Goal: Task Accomplishment & Management: Use online tool/utility

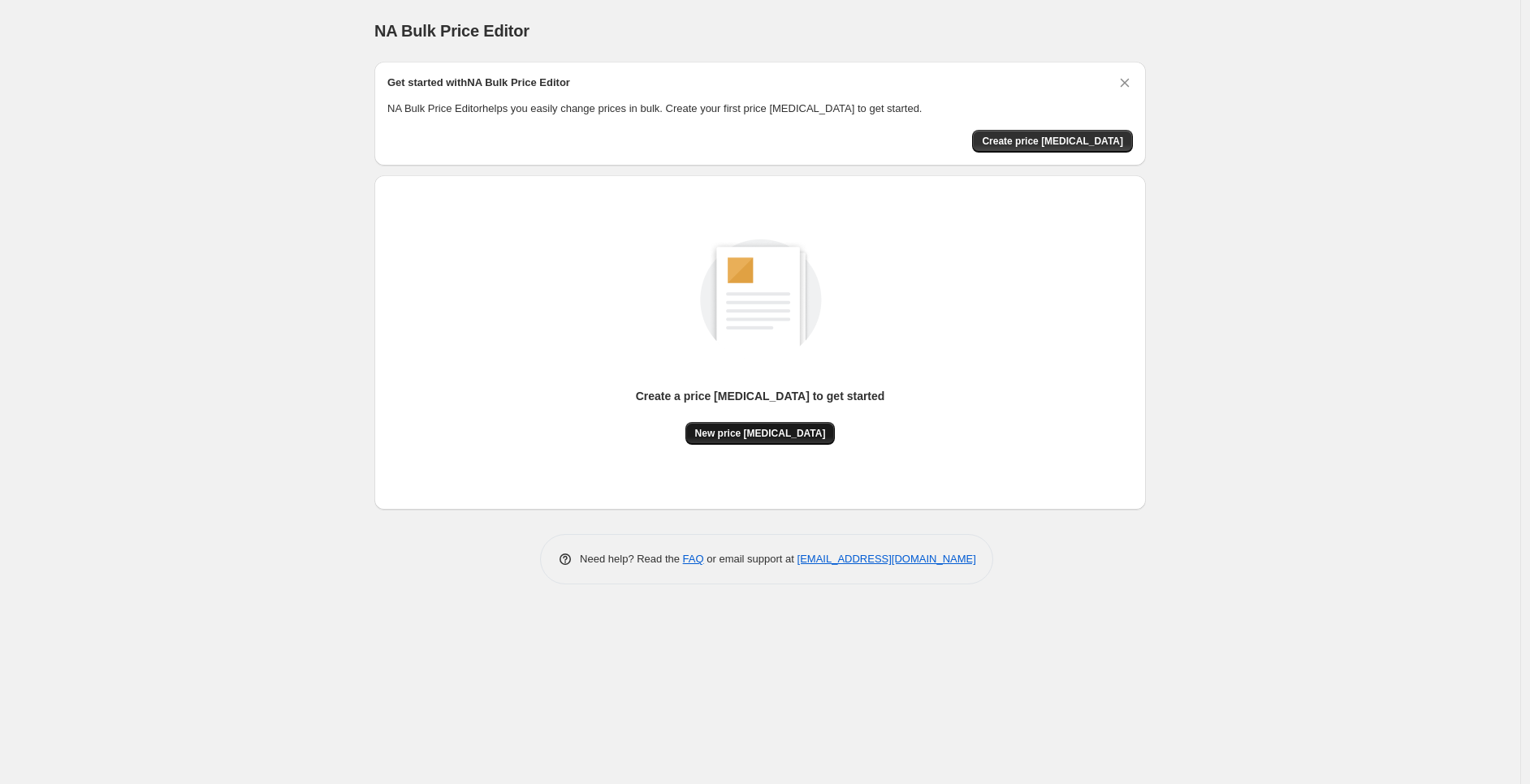
click at [766, 435] on span "New price [MEDICAL_DATA]" at bounding box center [760, 434] width 130 height 13
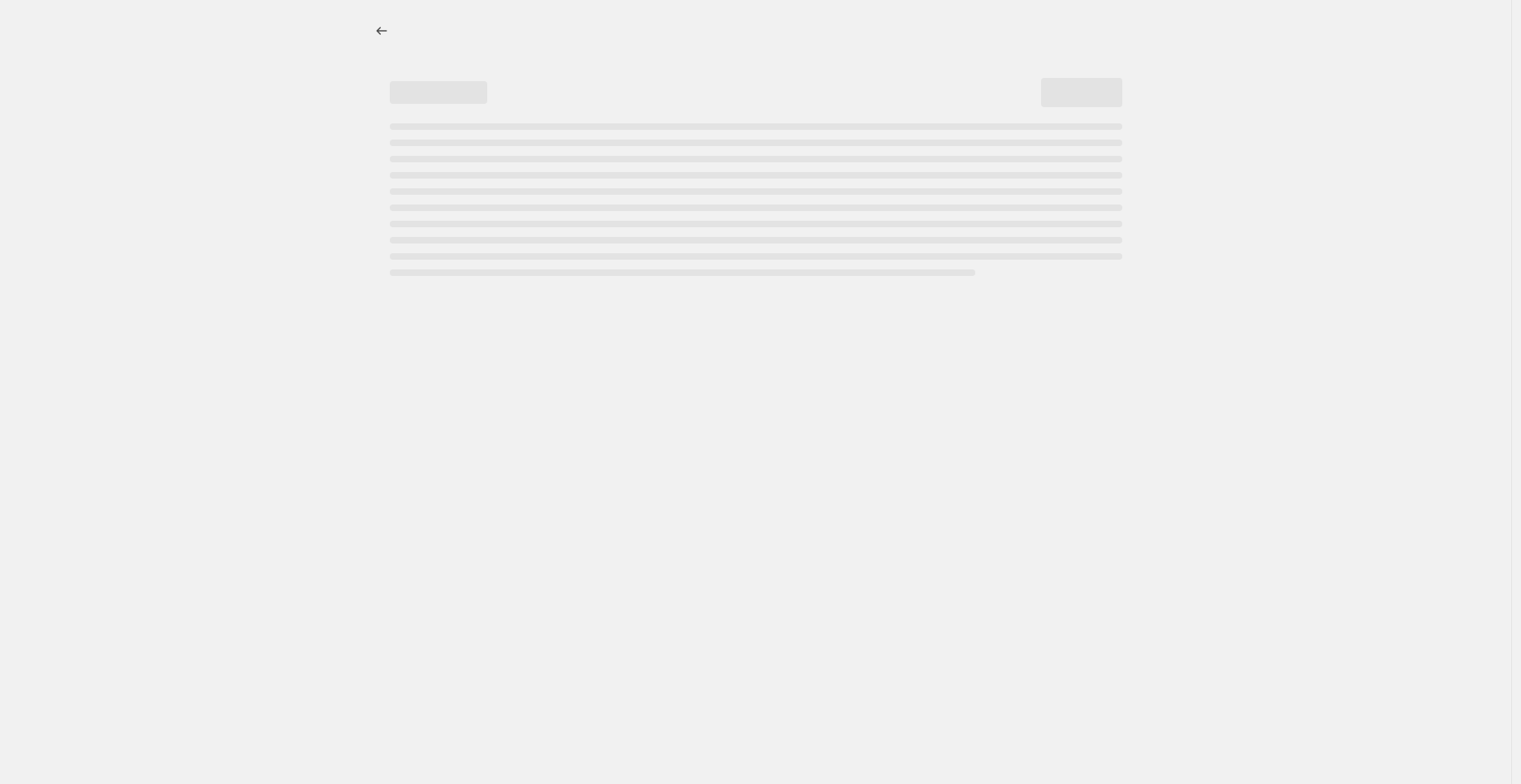
select select "percentage"
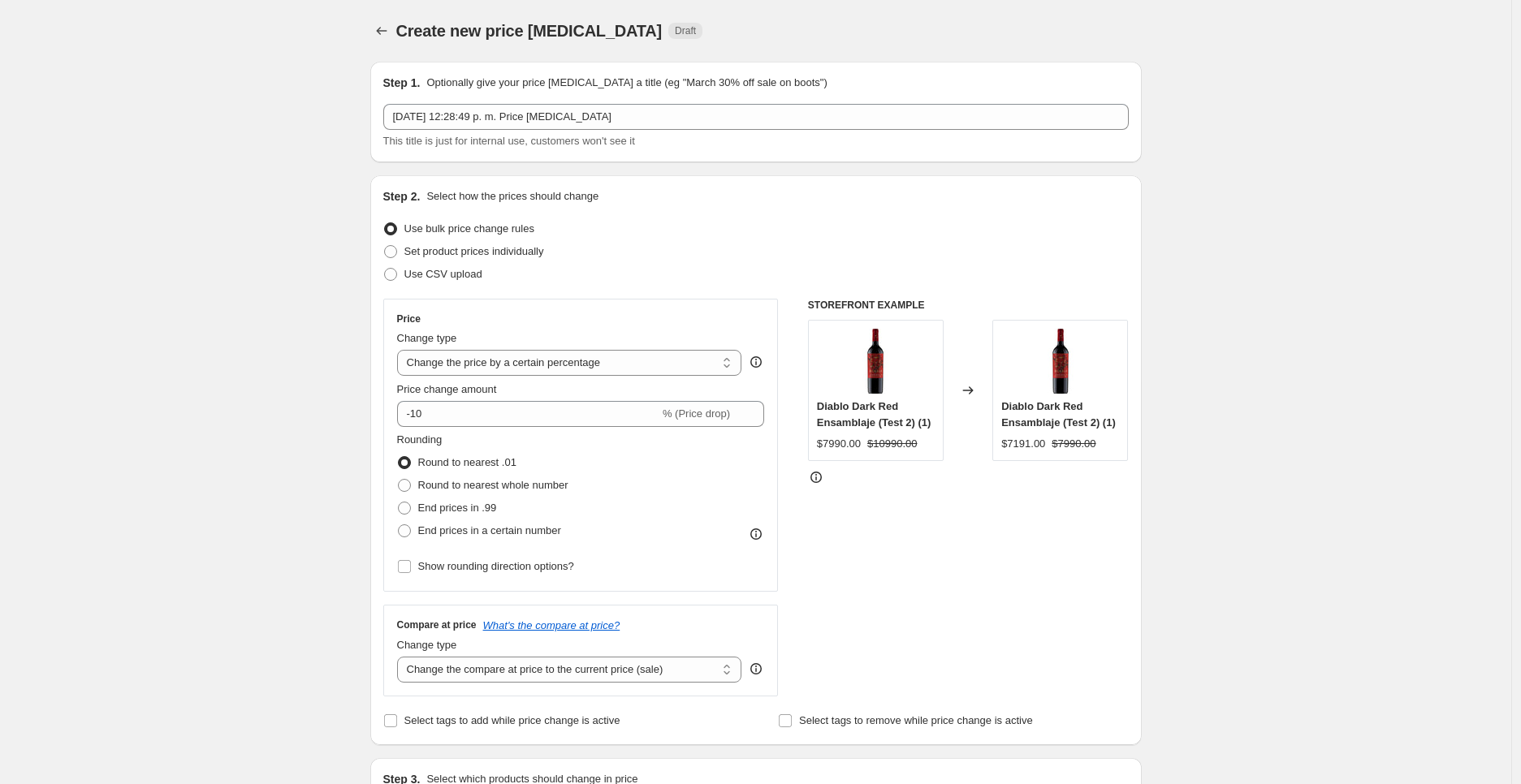
drag, startPoint x: 811, startPoint y: 303, endPoint x: 1010, endPoint y: 311, distance: 199.2
click at [1010, 311] on div "Price Change type Change the price to a certain amount Change the price by a ce…" at bounding box center [756, 498] width 746 height 398
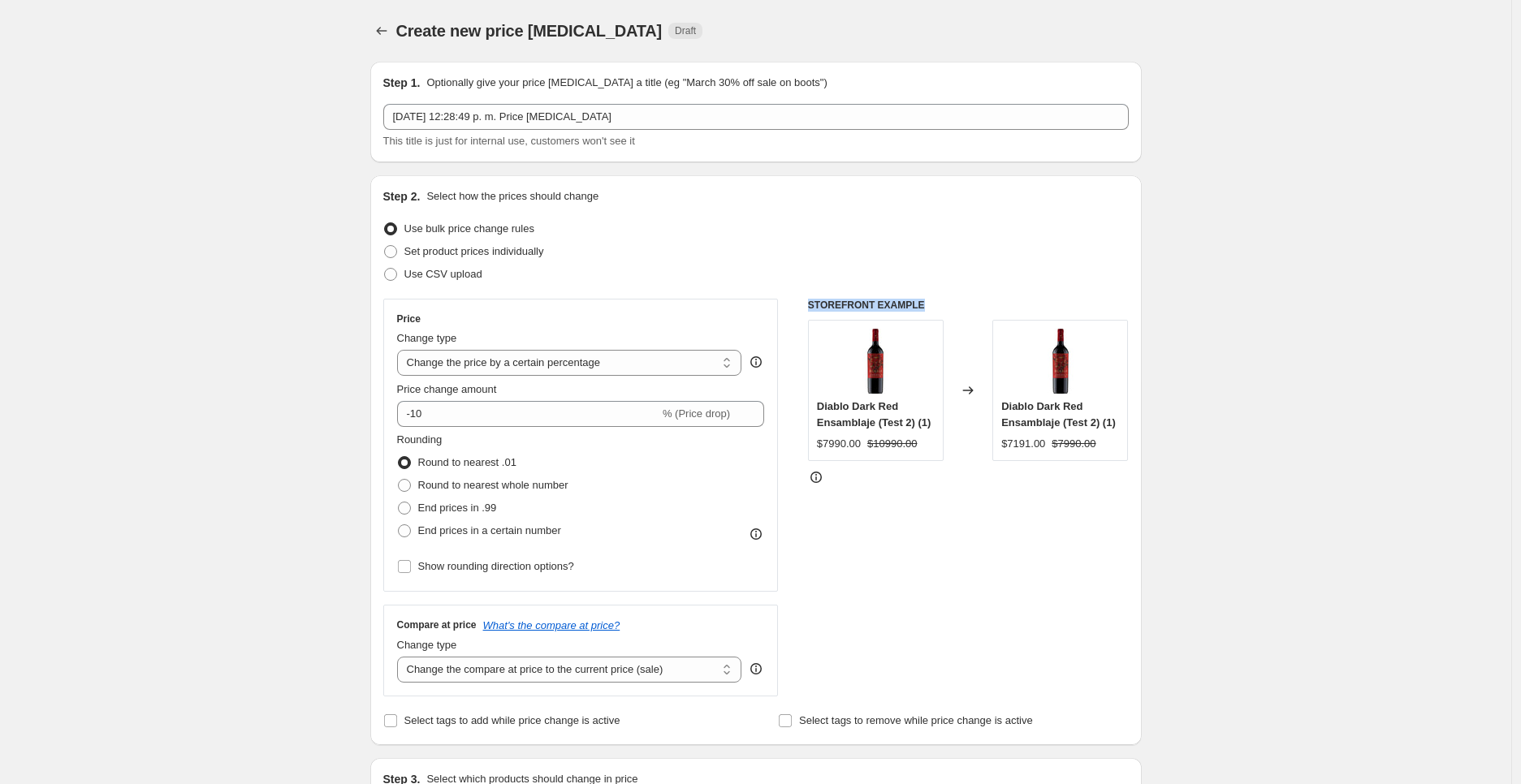
click at [937, 304] on h6 "STOREFRONT EXAMPLE" at bounding box center [968, 305] width 321 height 13
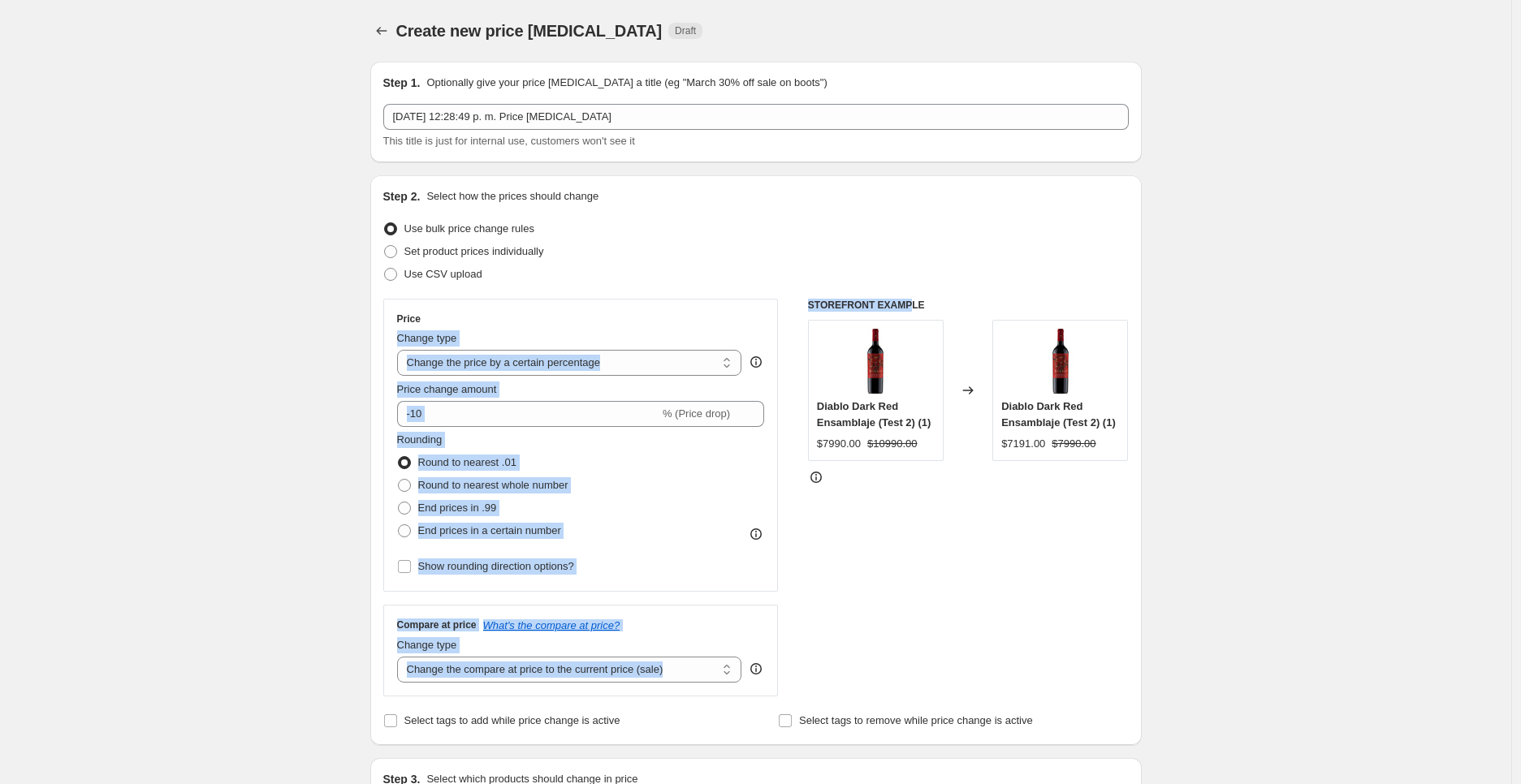
drag, startPoint x: 911, startPoint y: 302, endPoint x: 762, endPoint y: 301, distance: 149.0
click at [762, 301] on div "Price Change type Change the price to a certain amount Change the price by a ce…" at bounding box center [756, 498] width 746 height 398
click at [896, 301] on h6 "STOREFRONT EXAMPLE" at bounding box center [968, 305] width 321 height 13
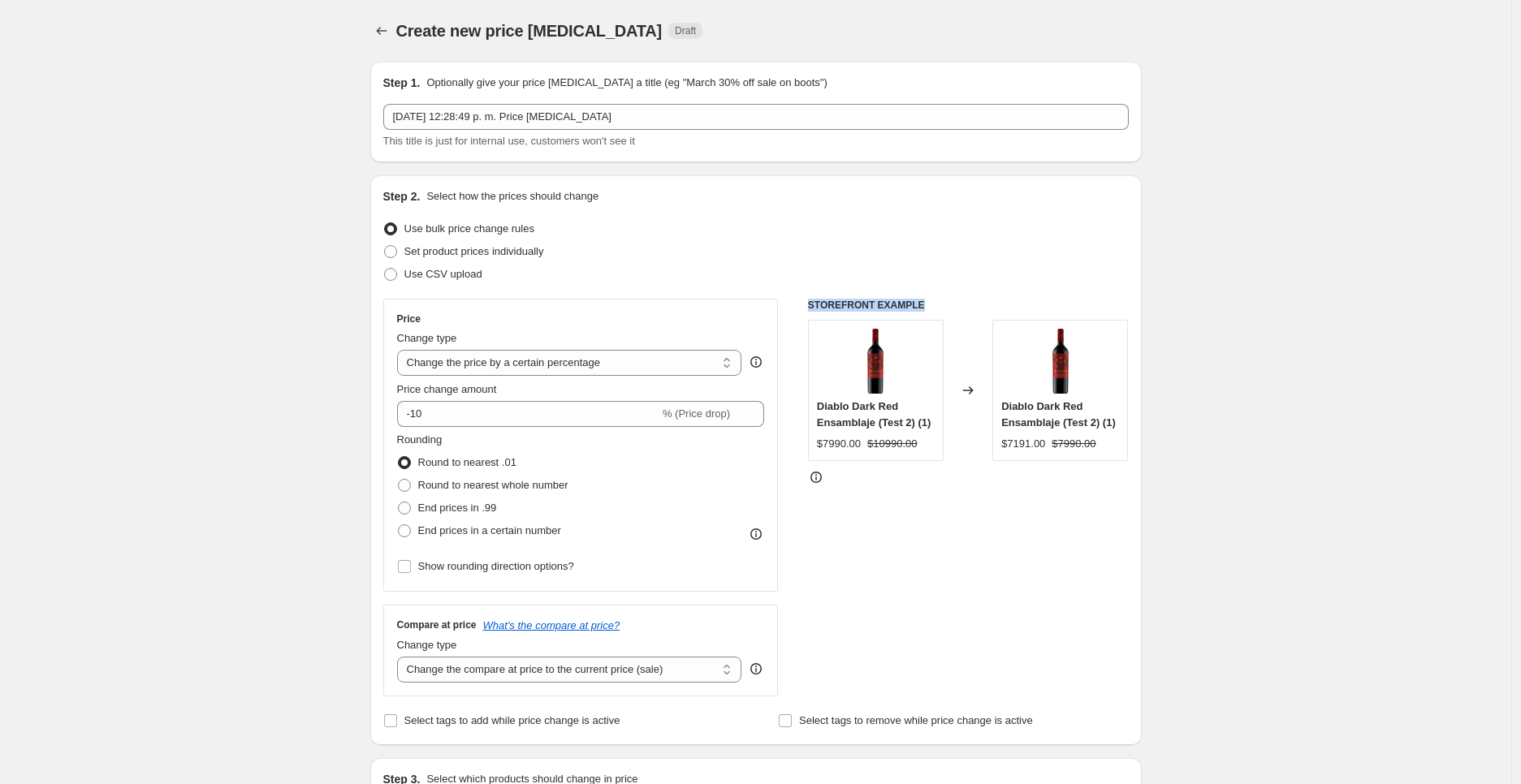
drag, startPoint x: 937, startPoint y: 310, endPoint x: 804, endPoint y: 303, distance: 133.2
click at [804, 303] on div "Price Change type Change the price to a certain amount Change the price by a ce…" at bounding box center [756, 498] width 746 height 398
click at [813, 301] on h6 "STOREFRONT EXAMPLE" at bounding box center [968, 305] width 321 height 13
drag, startPoint x: 813, startPoint y: 301, endPoint x: 1024, endPoint y: 309, distance: 211.2
click at [1024, 309] on h6 "STOREFRONT EXAMPLE" at bounding box center [968, 305] width 321 height 13
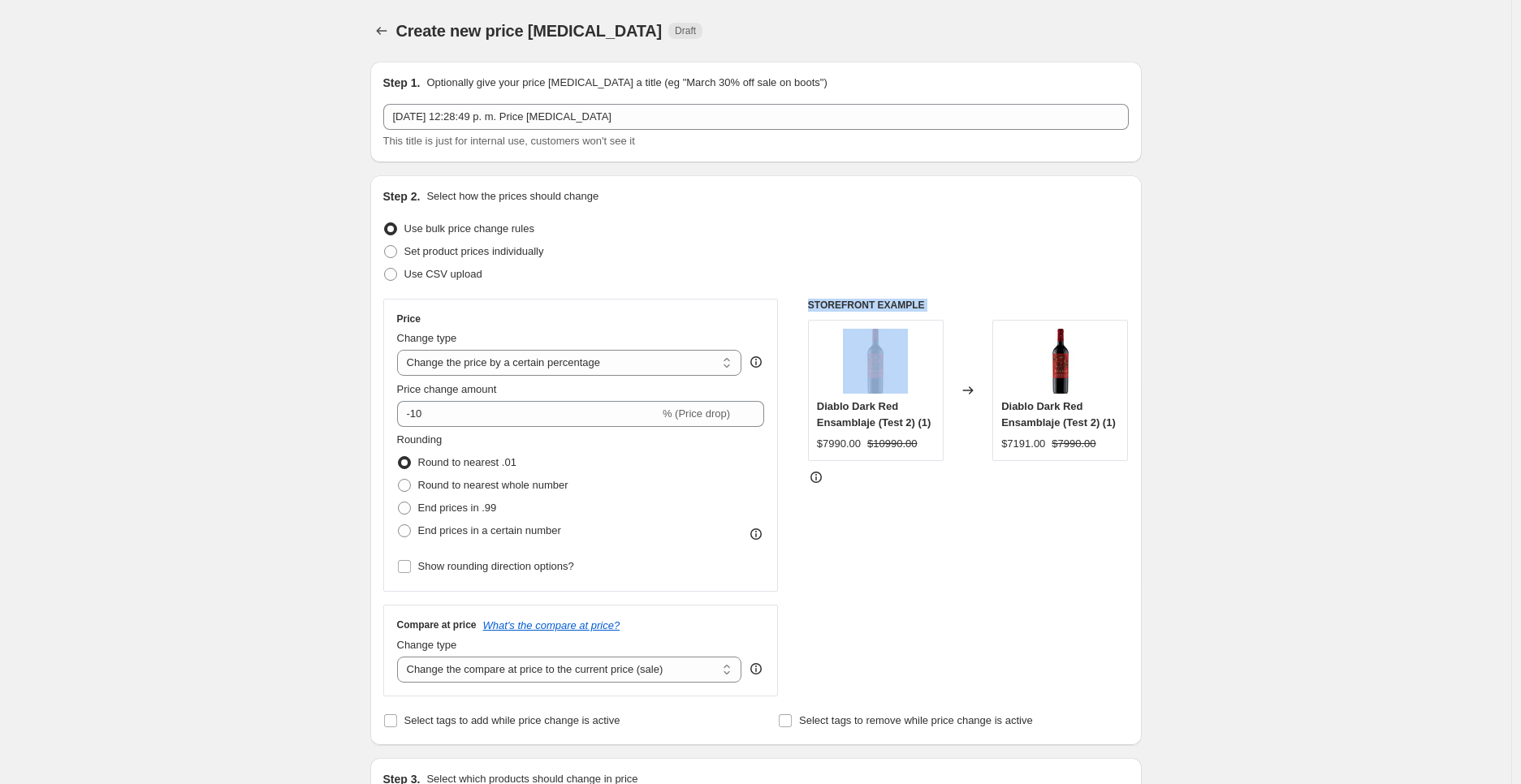
click at [895, 299] on h6 "STOREFRONT EXAMPLE" at bounding box center [968, 305] width 321 height 13
drag, startPoint x: 943, startPoint y: 305, endPoint x: 821, endPoint y: 303, distance: 122.0
click at [799, 301] on div "Price Change type Change the price to a certain amount Change the price by a ce…" at bounding box center [756, 498] width 746 height 398
click at [821, 303] on h6 "STOREFRONT EXAMPLE" at bounding box center [968, 305] width 321 height 13
drag, startPoint x: 814, startPoint y: 303, endPoint x: 953, endPoint y: 294, distance: 139.3
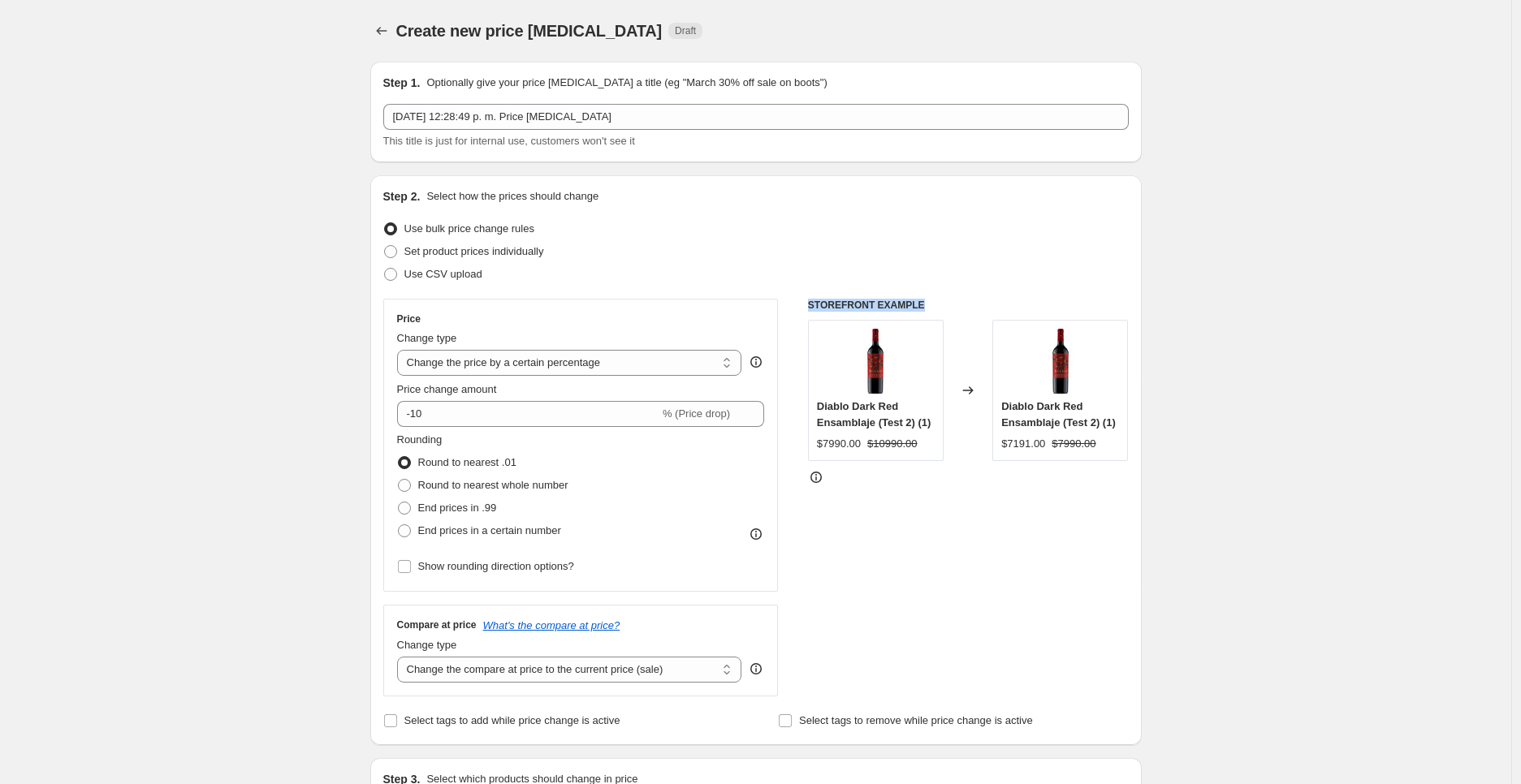
click at [953, 294] on div "Step 2. Select how the prices should change Use bulk price change rules Set pro…" at bounding box center [756, 459] width 746 height 544
click at [947, 299] on h6 "STOREFRONT EXAMPLE" at bounding box center [968, 305] width 321 height 13
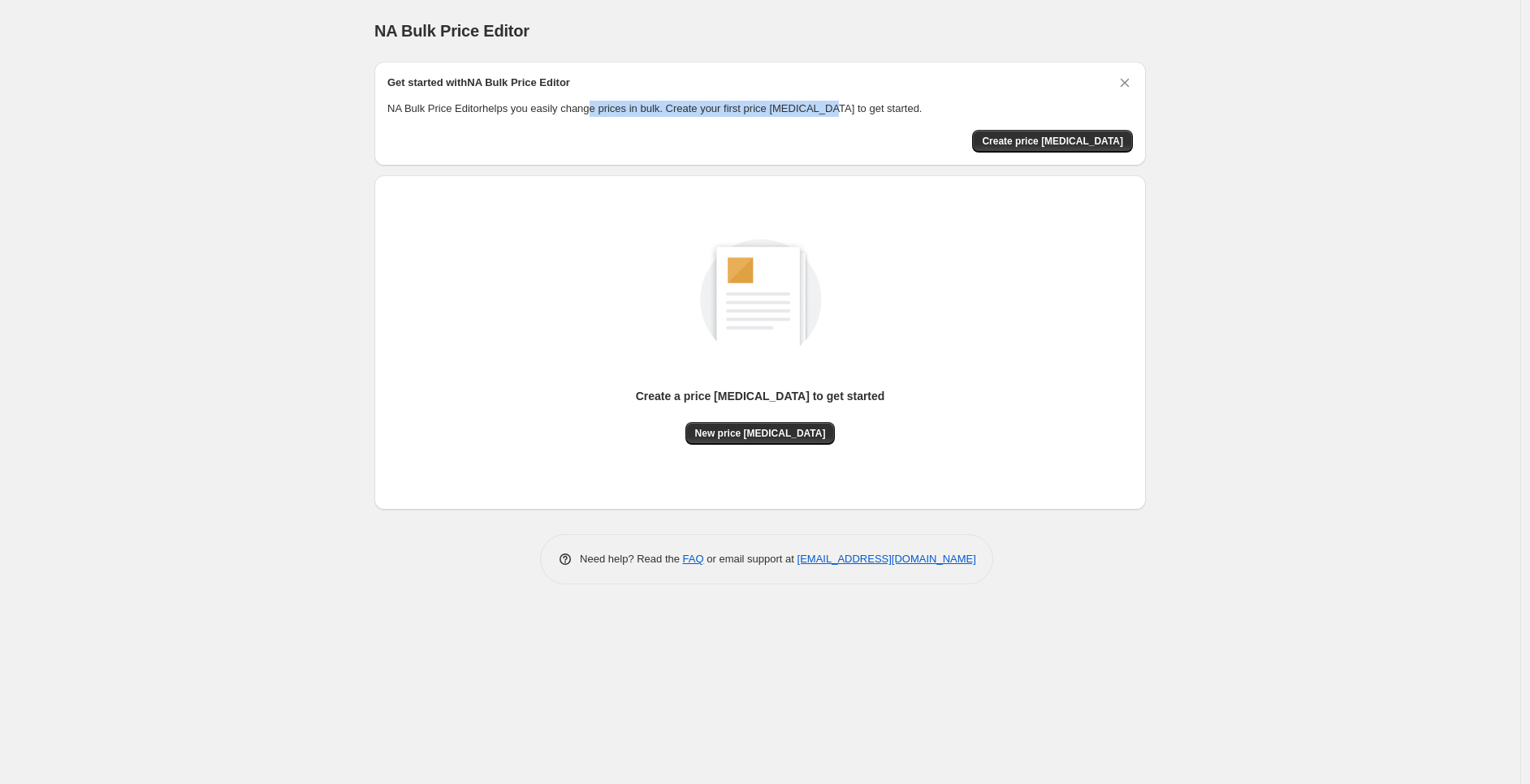
drag, startPoint x: 719, startPoint y: 107, endPoint x: 819, endPoint y: 108, distance: 100.0
click at [819, 108] on p "NA Bulk Price Editor helps you easily change prices in bulk. Create your first …" at bounding box center [760, 109] width 746 height 16
click at [768, 435] on span "New price [MEDICAL_DATA]" at bounding box center [760, 434] width 130 height 13
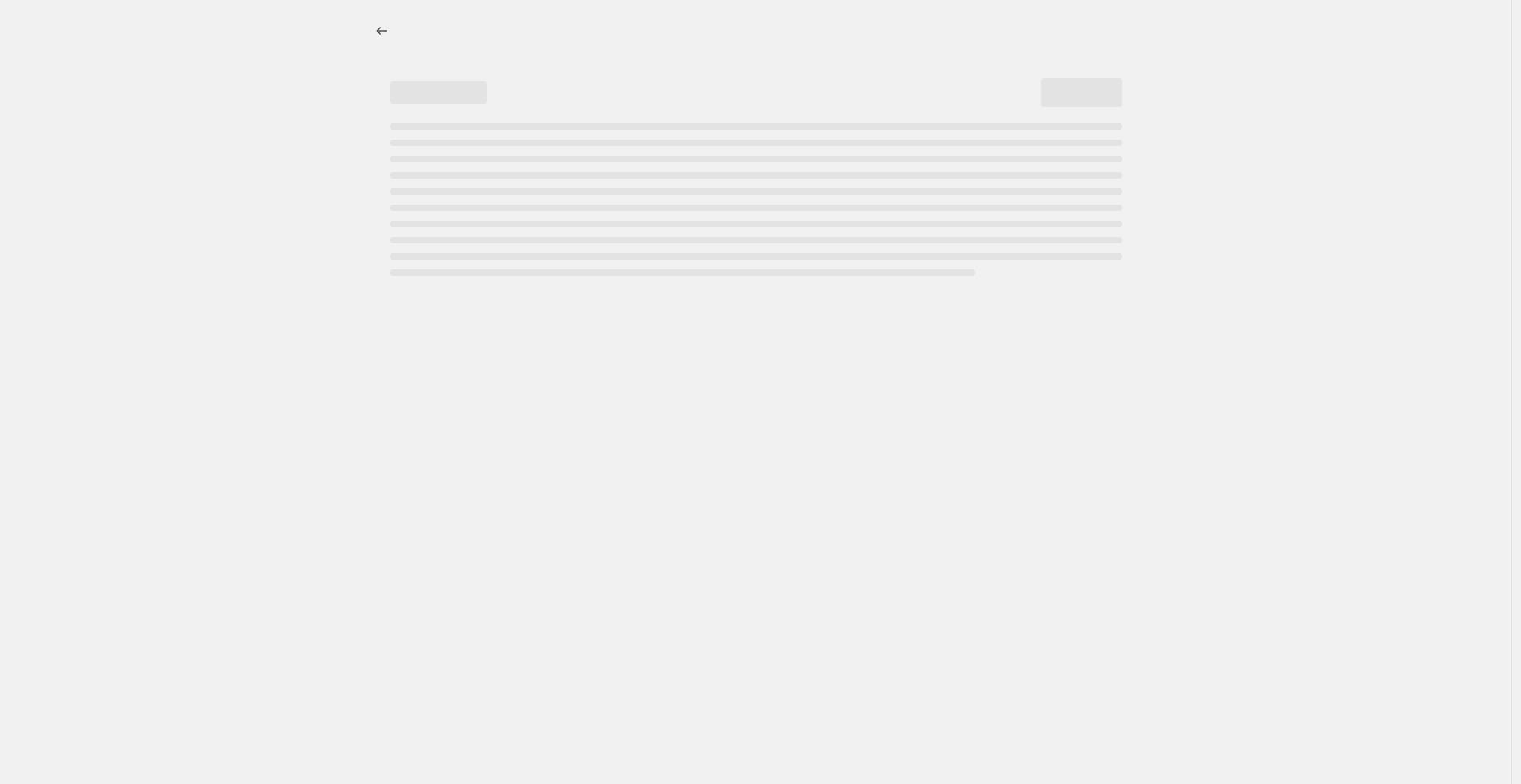
select select "percentage"
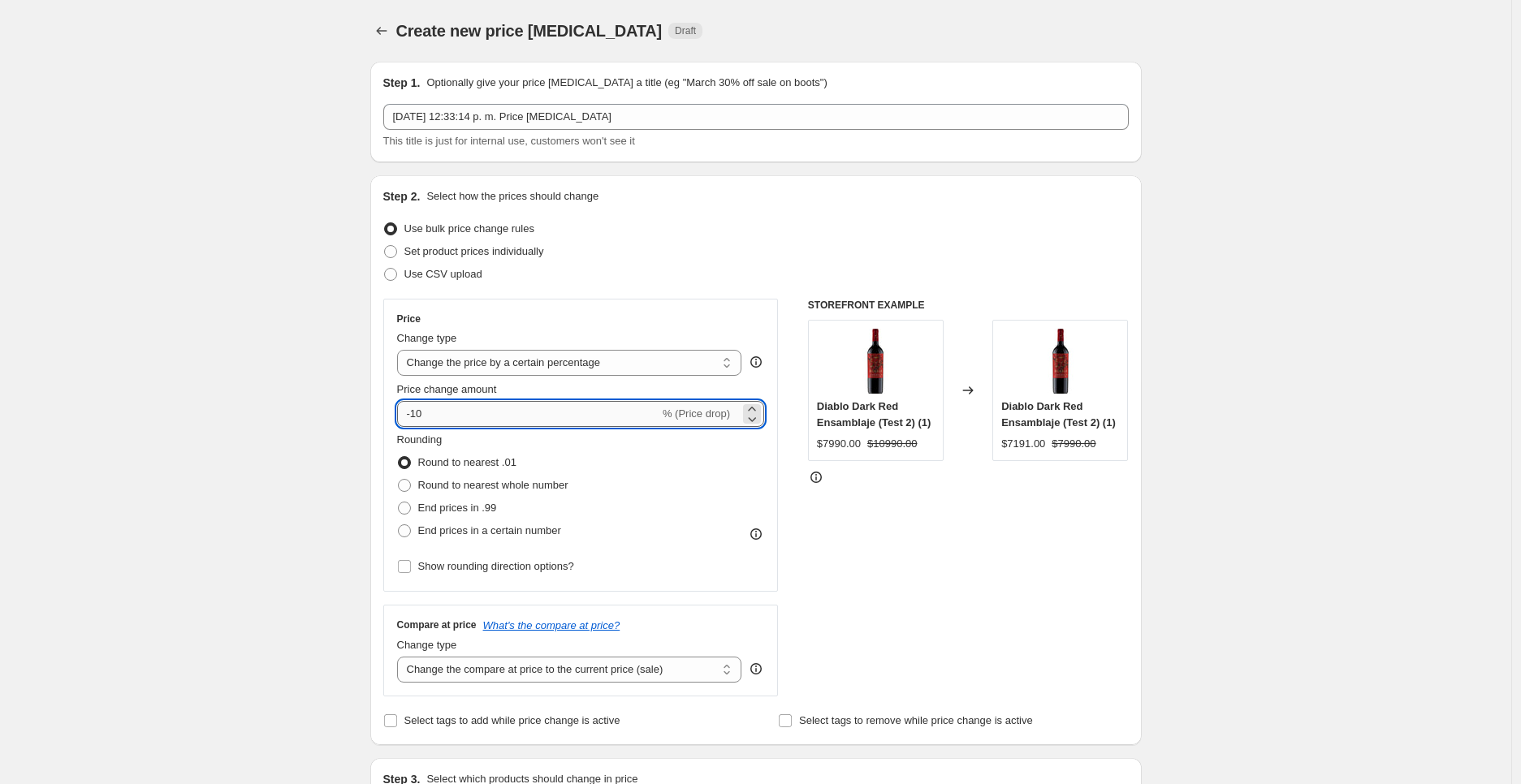
click at [541, 409] on input "-10" at bounding box center [529, 413] width 263 height 26
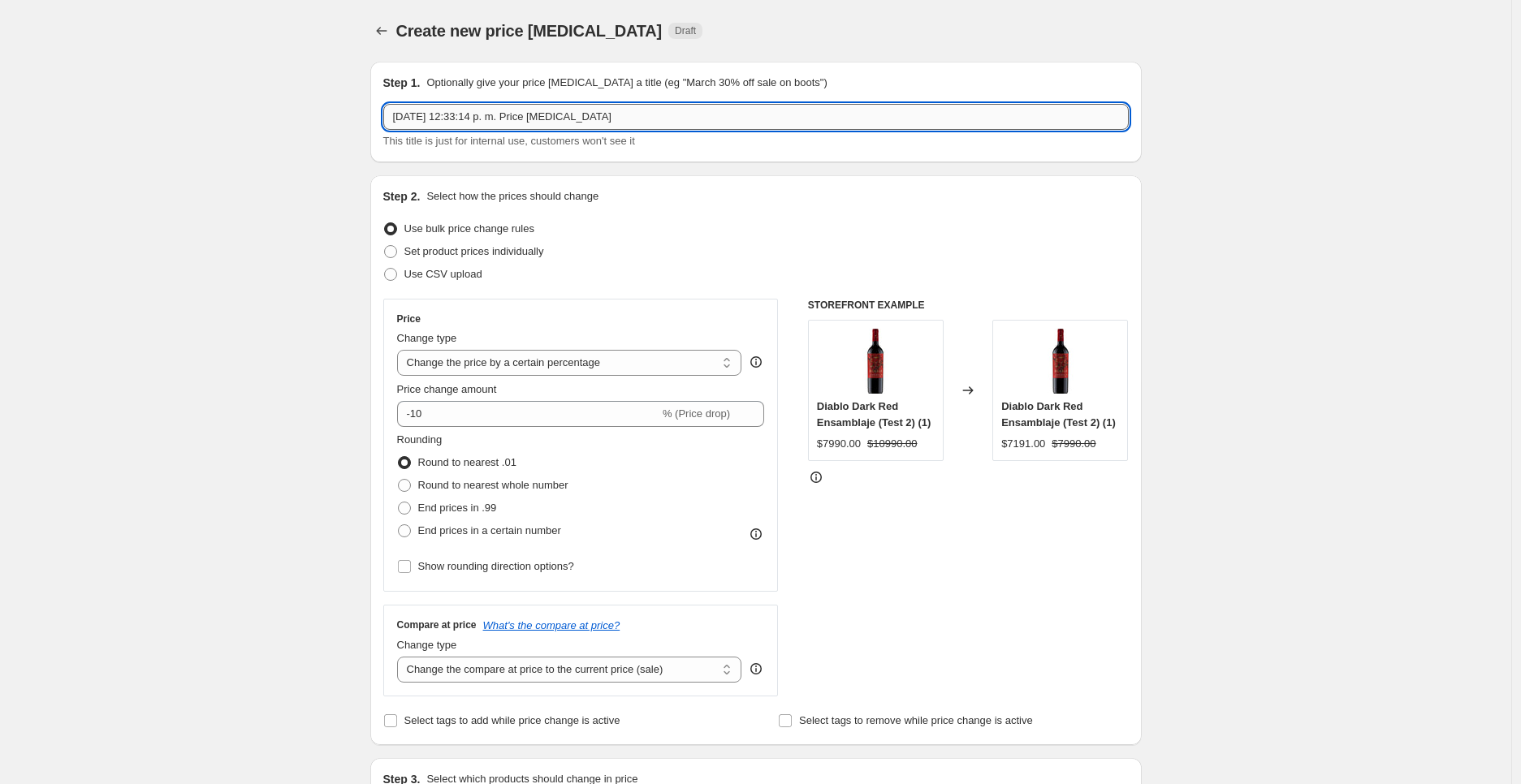
click at [664, 114] on input "25 sept 2025, 12:33:14 p. m. Price change job" at bounding box center [756, 116] width 746 height 26
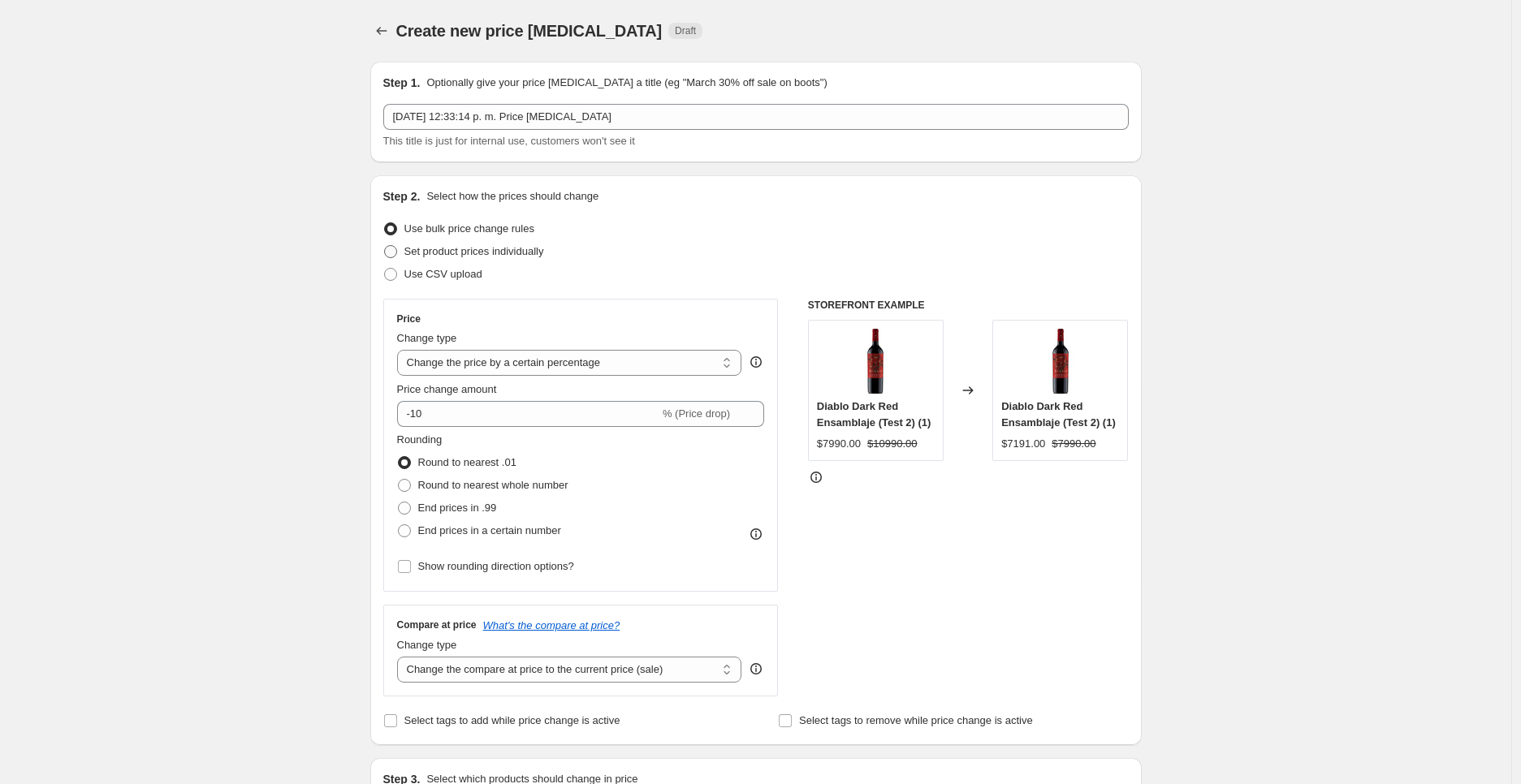
click at [482, 254] on span "Set product prices individually" at bounding box center [474, 252] width 139 height 12
click at [385, 246] on input "Set product prices individually" at bounding box center [384, 246] width 1 height 1
radio input "true"
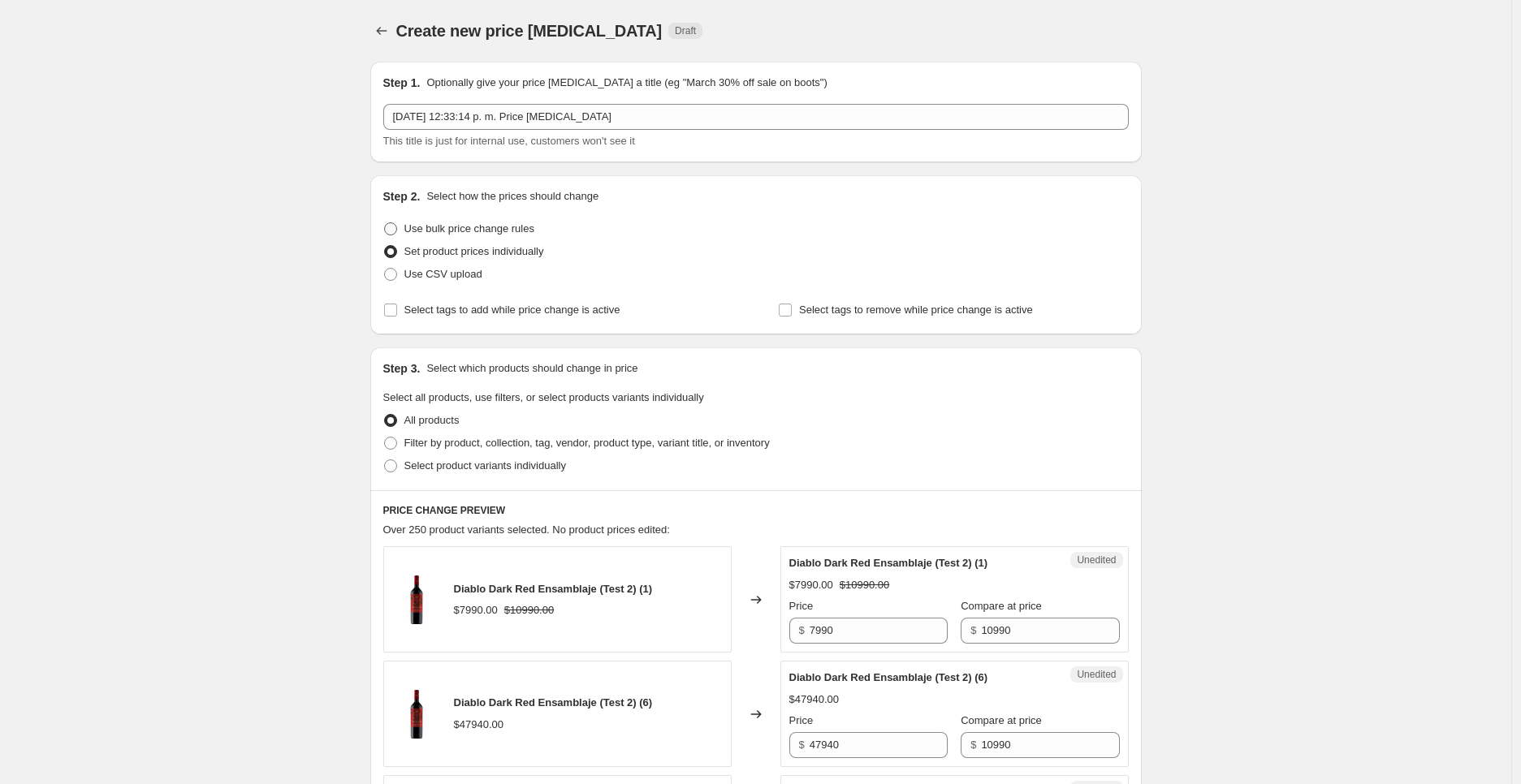
click at [482, 232] on span "Use bulk price change rules" at bounding box center [469, 229] width 129 height 12
click at [385, 223] on input "Use bulk price change rules" at bounding box center [384, 223] width 1 height 1
radio input "true"
select select "percentage"
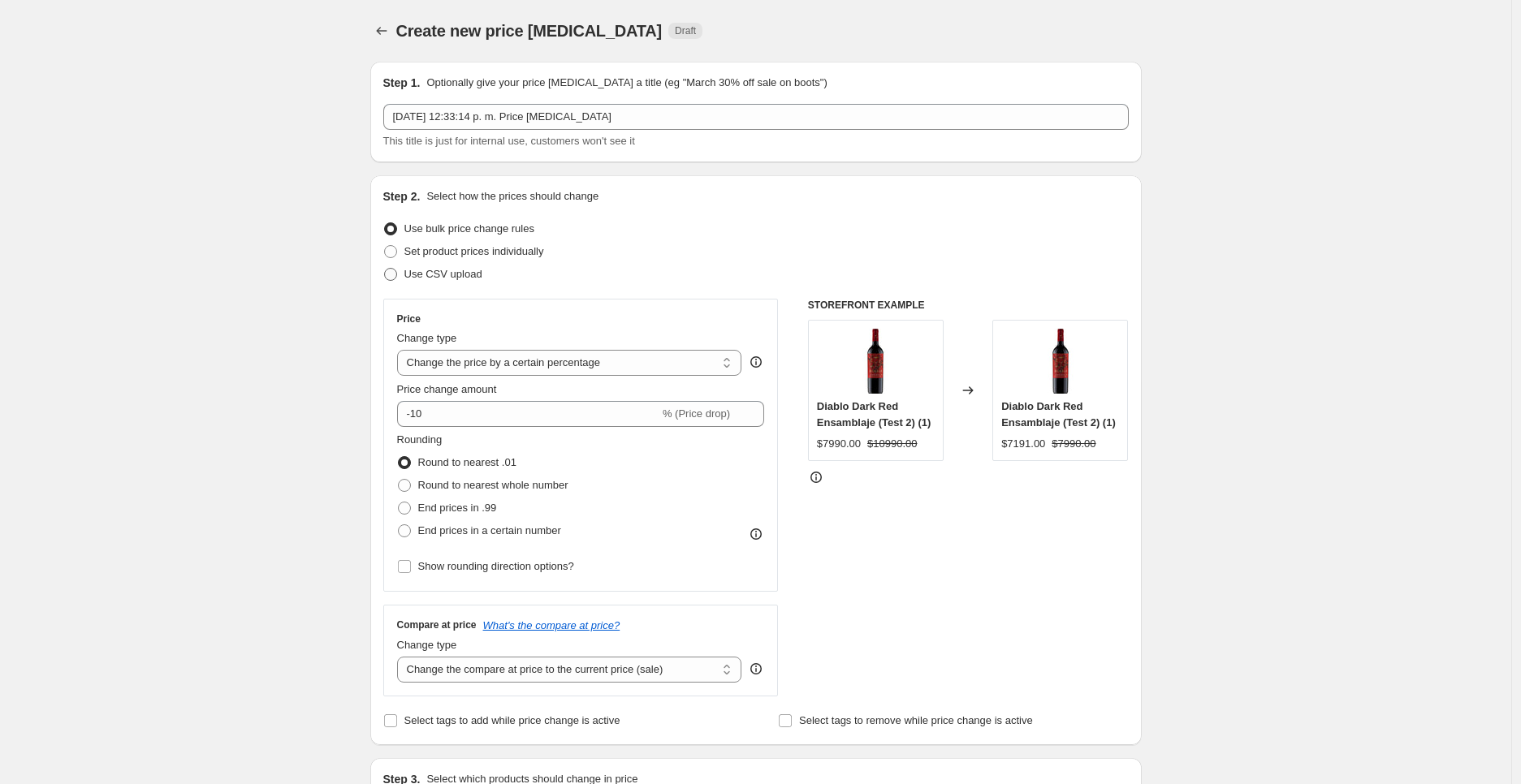
click at [440, 278] on span "Use CSV upload" at bounding box center [443, 274] width 78 height 12
click at [385, 269] on input "Use CSV upload" at bounding box center [384, 268] width 1 height 1
radio input "true"
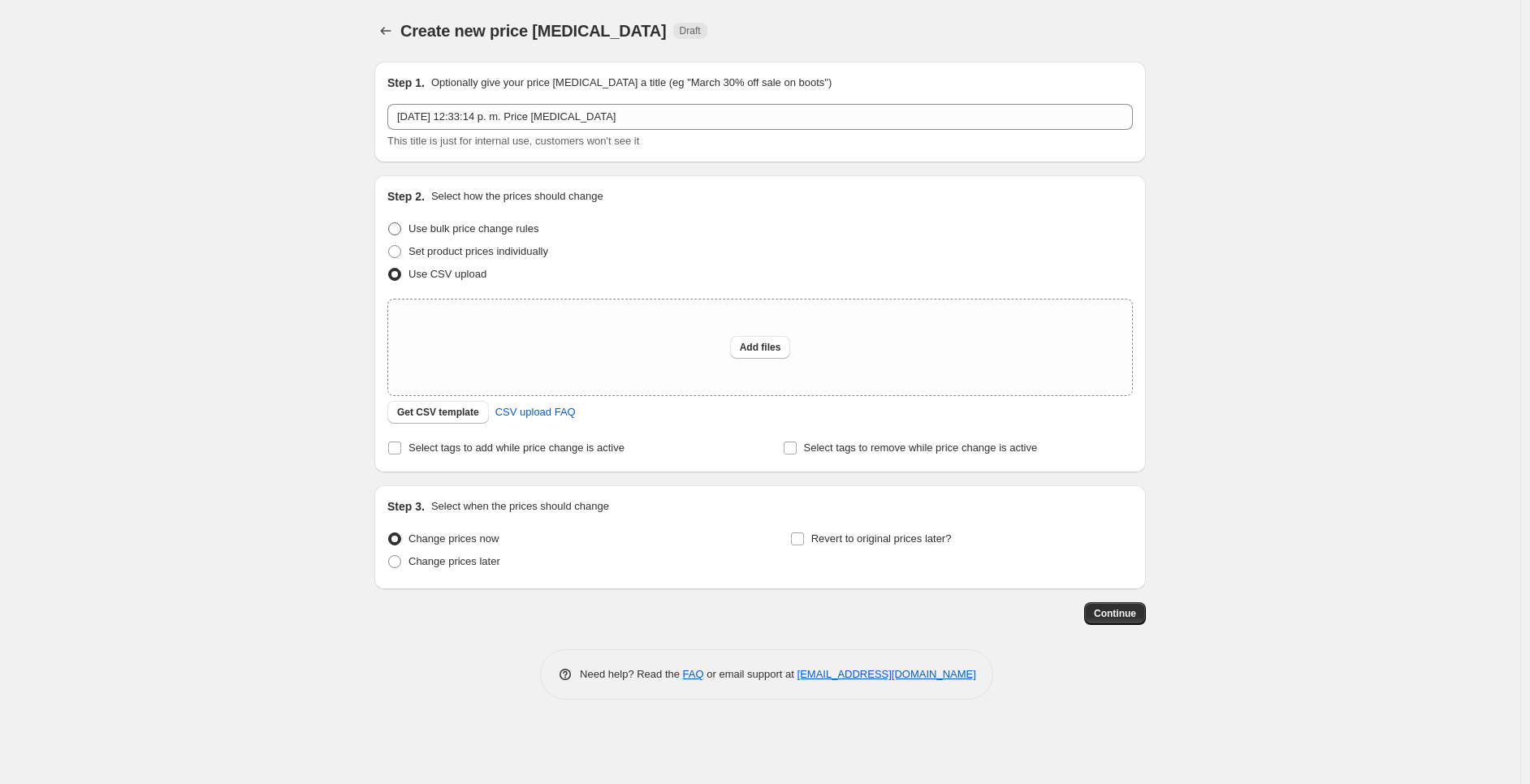
click at [461, 230] on span "Use bulk price change rules" at bounding box center [474, 229] width 129 height 12
click at [389, 223] on input "Use bulk price change rules" at bounding box center [388, 223] width 1 height 1
radio input "true"
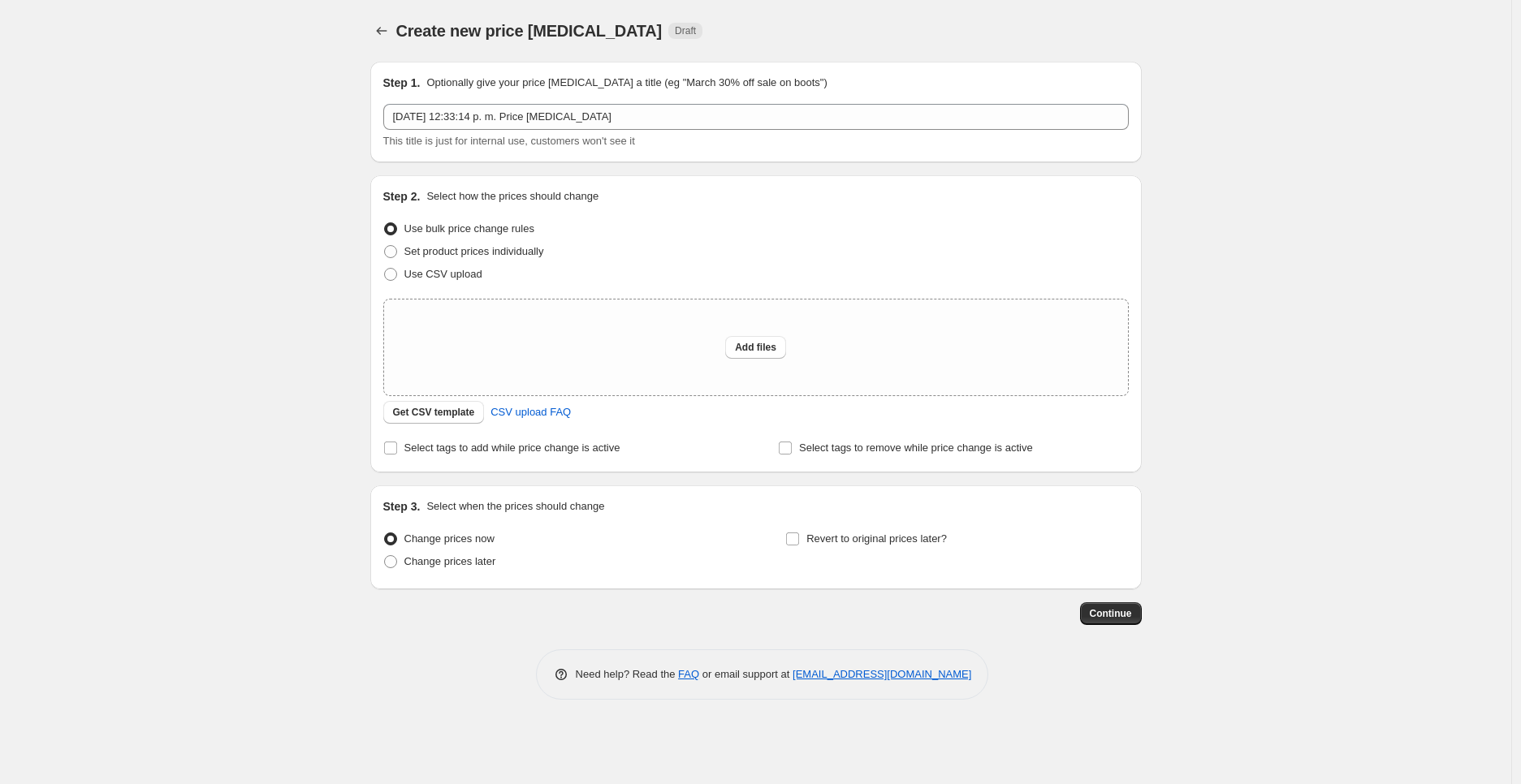
select select "percentage"
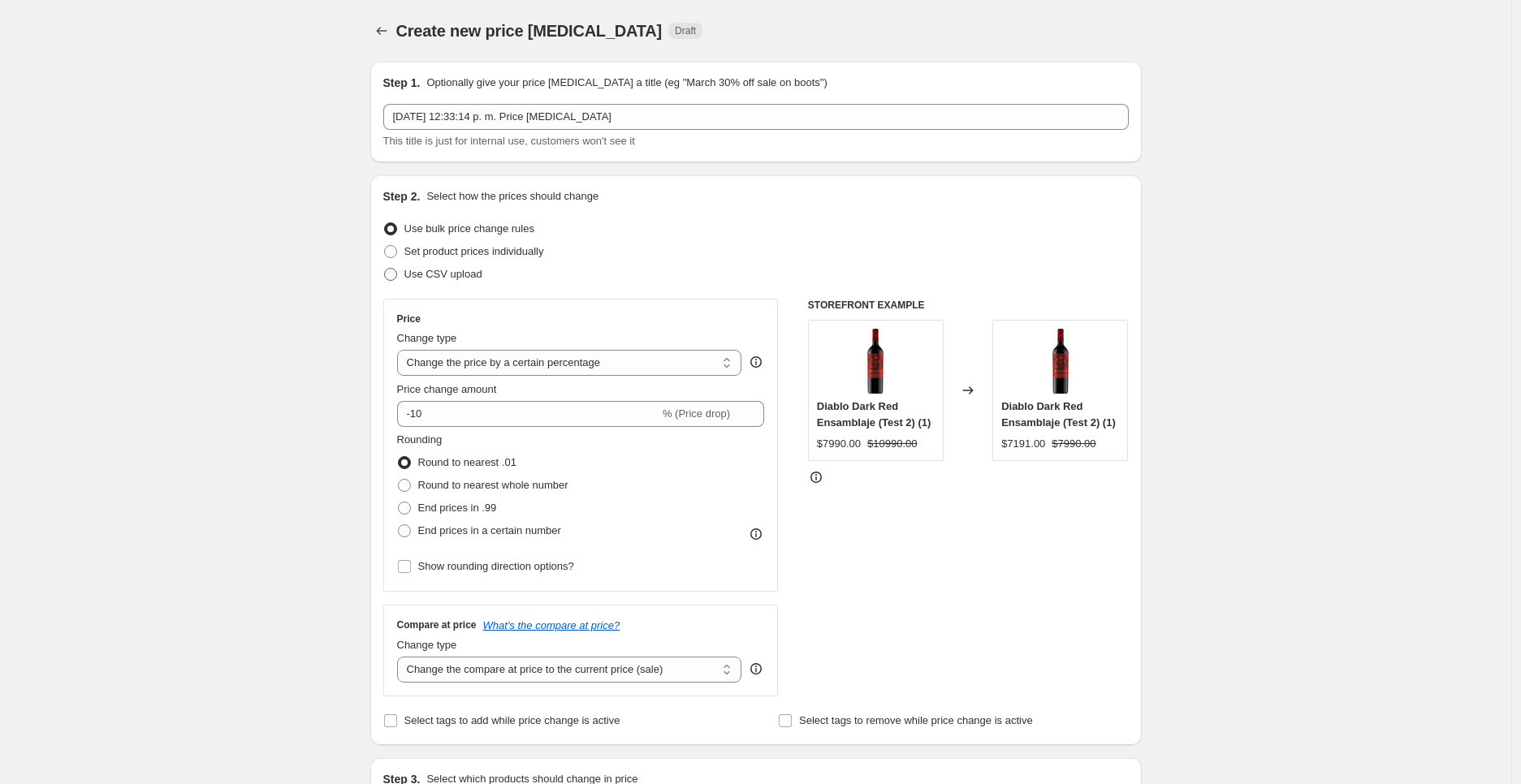
click at [444, 278] on span "Use CSV upload" at bounding box center [443, 274] width 78 height 12
click at [385, 269] on input "Use CSV upload" at bounding box center [384, 268] width 1 height 1
radio input "true"
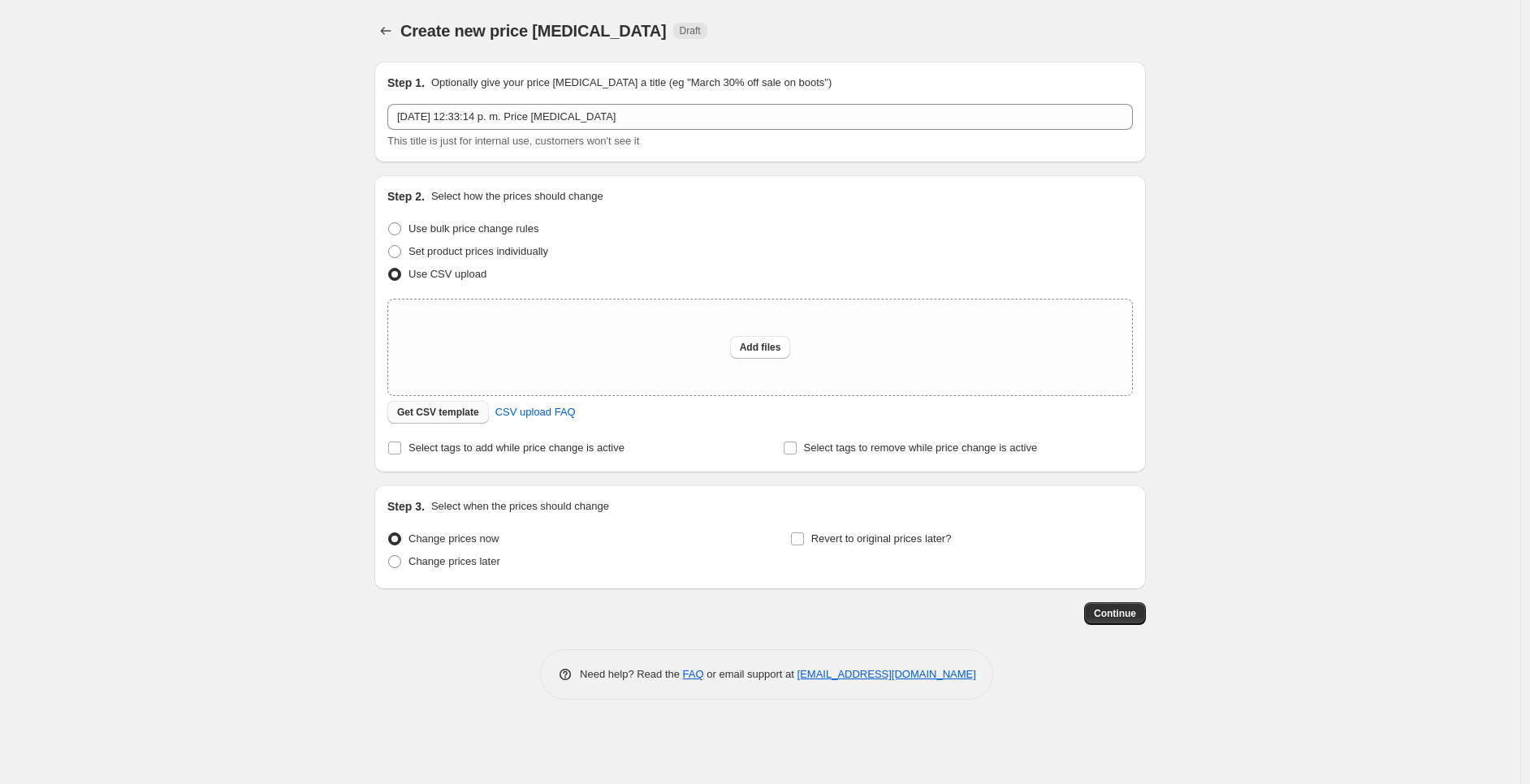
click at [435, 415] on span "Get CSV template" at bounding box center [438, 412] width 82 height 13
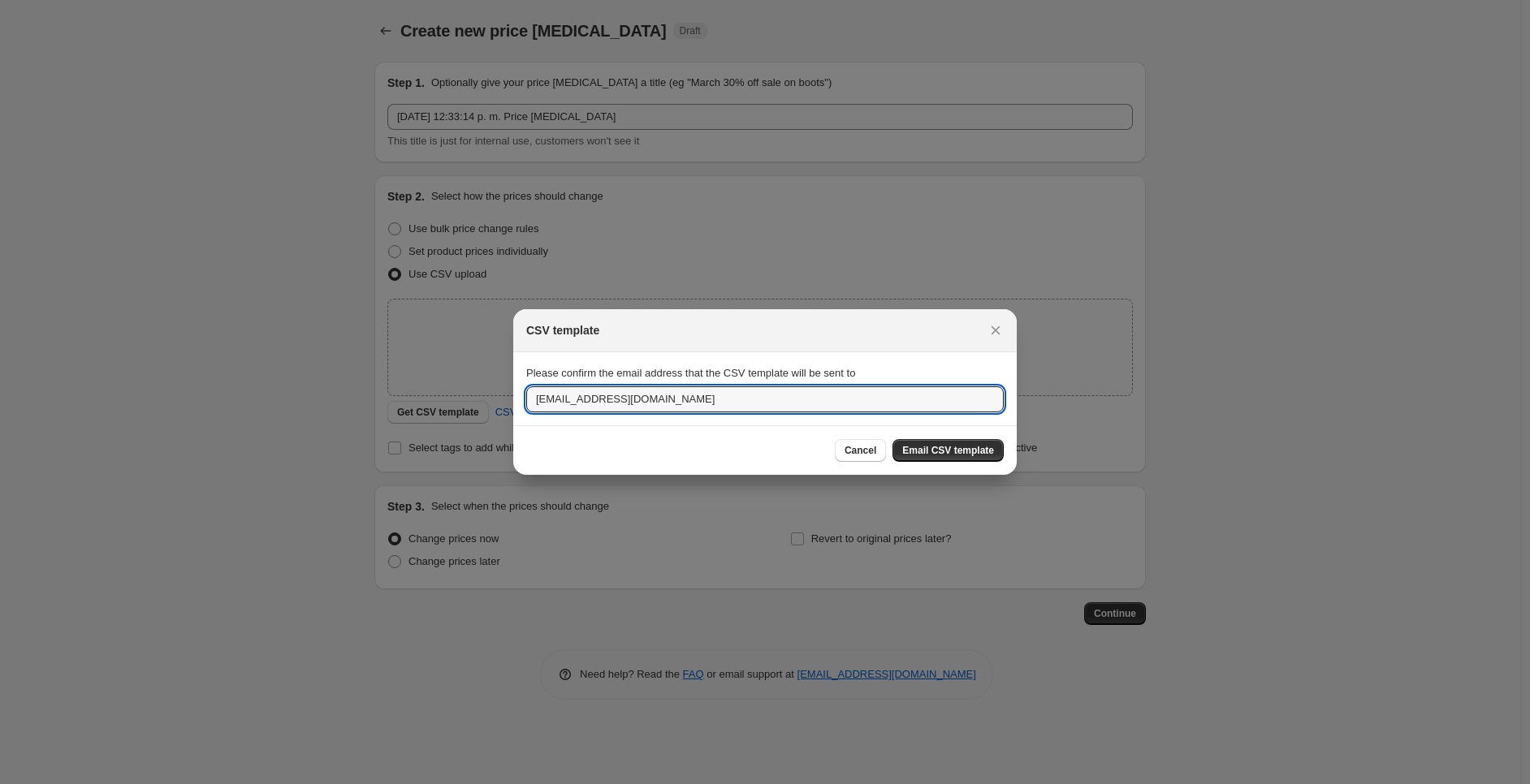
drag, startPoint x: 792, startPoint y: 403, endPoint x: 498, endPoint y: 384, distance: 294.6
click at [497, 784] on div "CSV template Please confirm the email address that the CSV template will be sen…" at bounding box center [765, 784] width 1530 height 0
type input "carlos.hurtado@conchaytoro.cl"
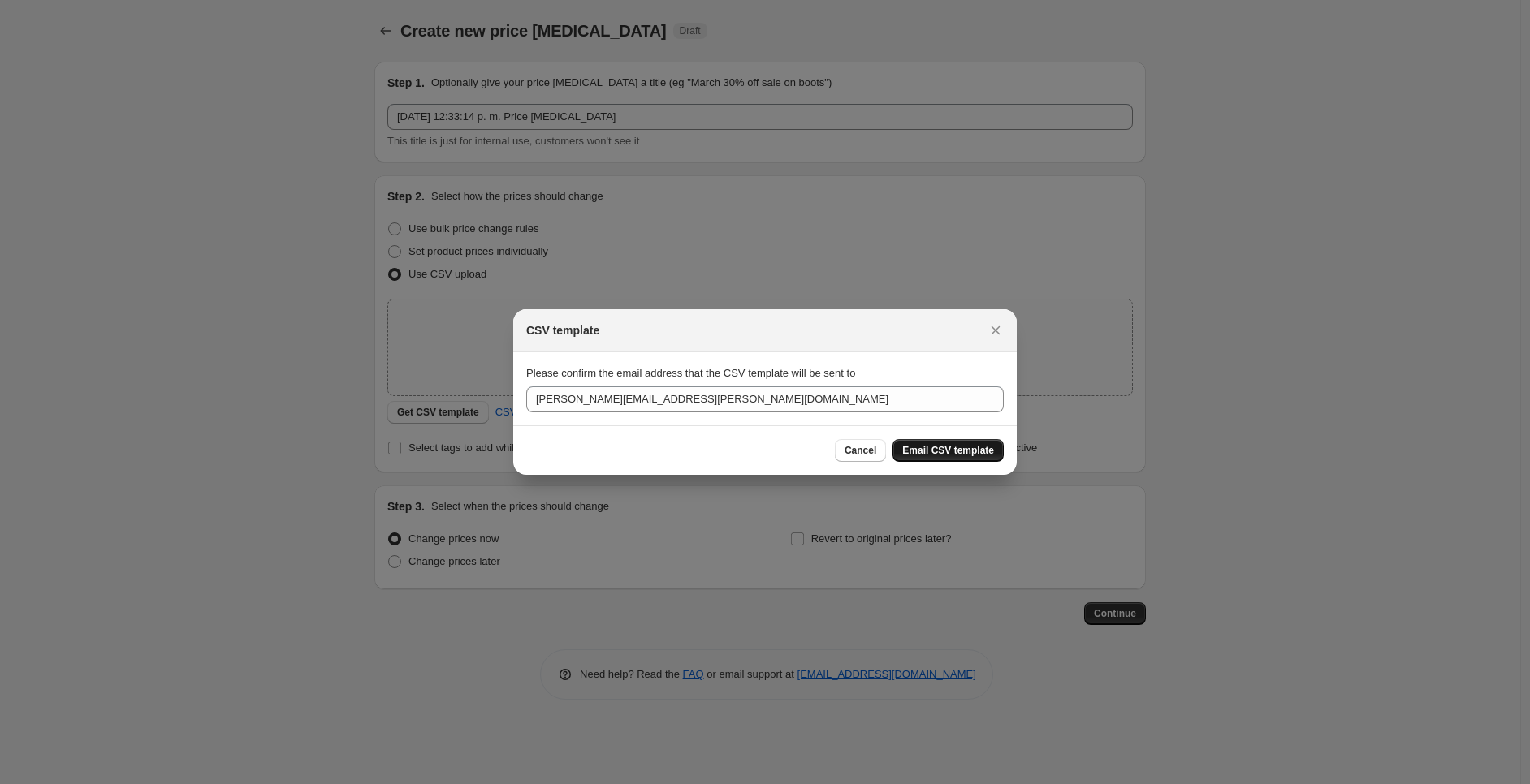
click at [943, 451] on span "Email CSV template" at bounding box center [947, 451] width 91 height 13
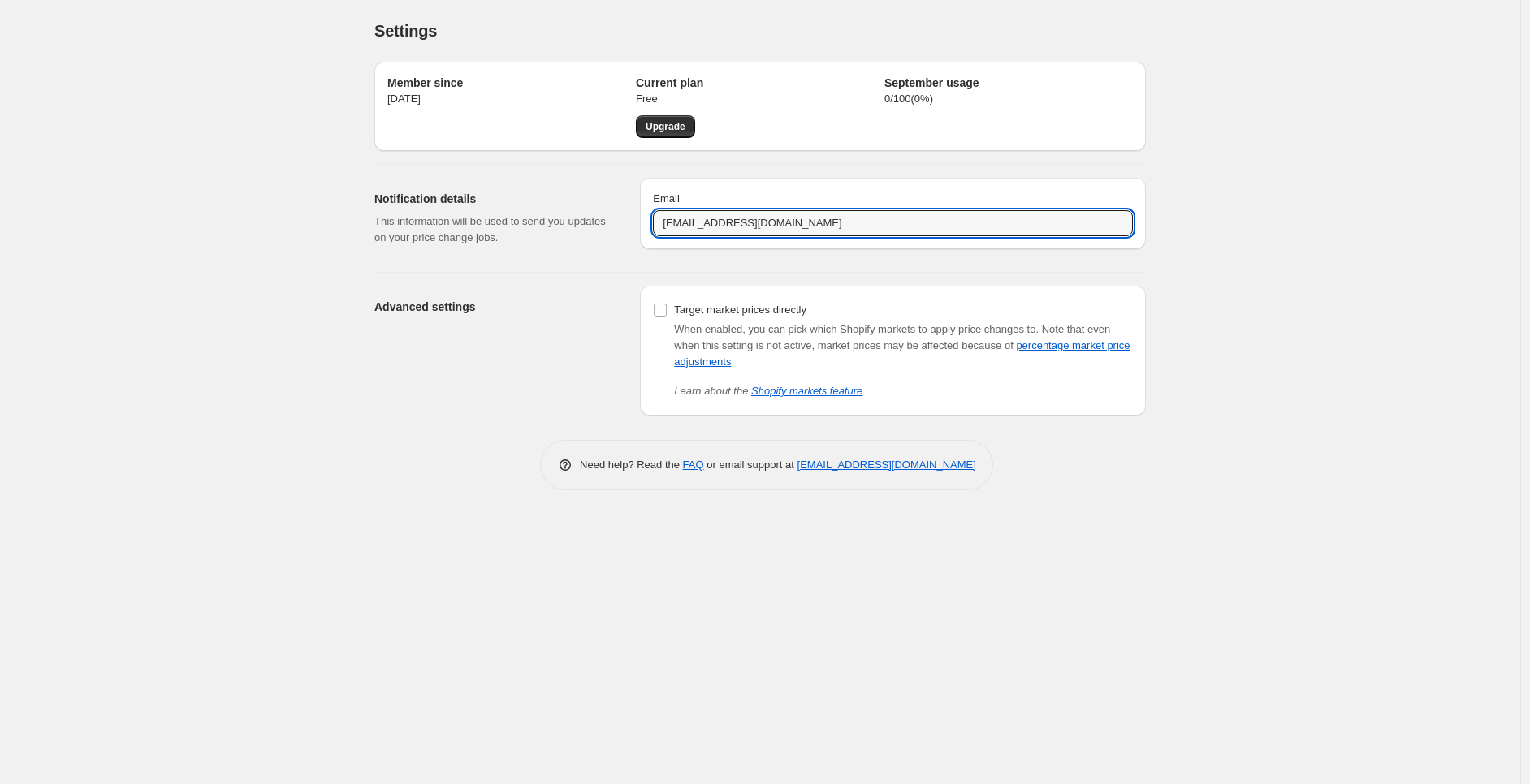
drag, startPoint x: 943, startPoint y: 224, endPoint x: 561, endPoint y: 215, distance: 382.1
click at [561, 215] on div "Notification details This information will be used to send you updates on your …" at bounding box center [753, 212] width 784 height 94
click at [140, 248] on div "Settings. This page is ready Settings Member since 25 sept 2025 Current plan Fr…" at bounding box center [760, 392] width 1520 height 784
